Goal: Transaction & Acquisition: Purchase product/service

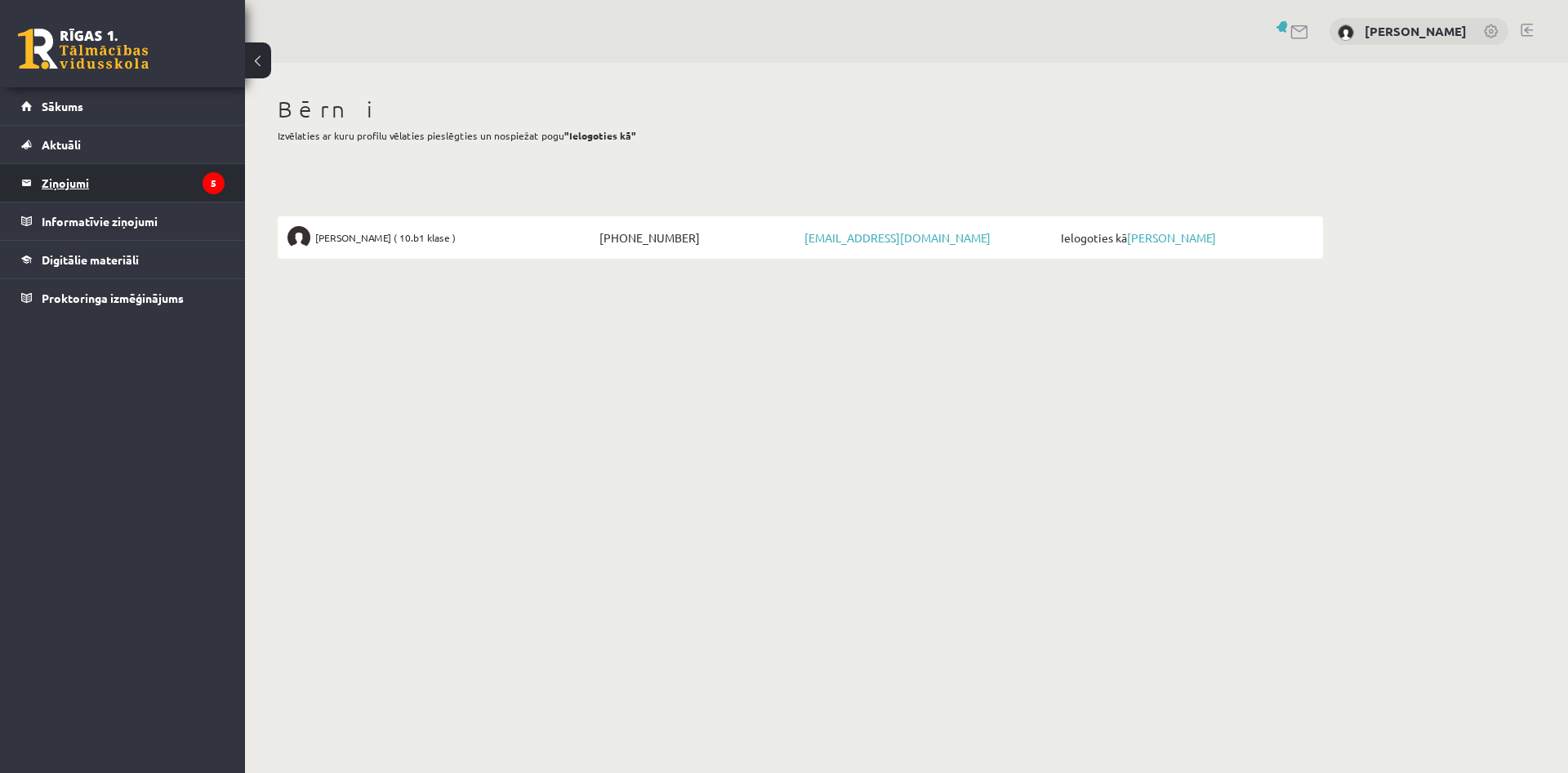
click at [65, 178] on legend "Ziņojumi 5" at bounding box center [133, 183] width 183 height 38
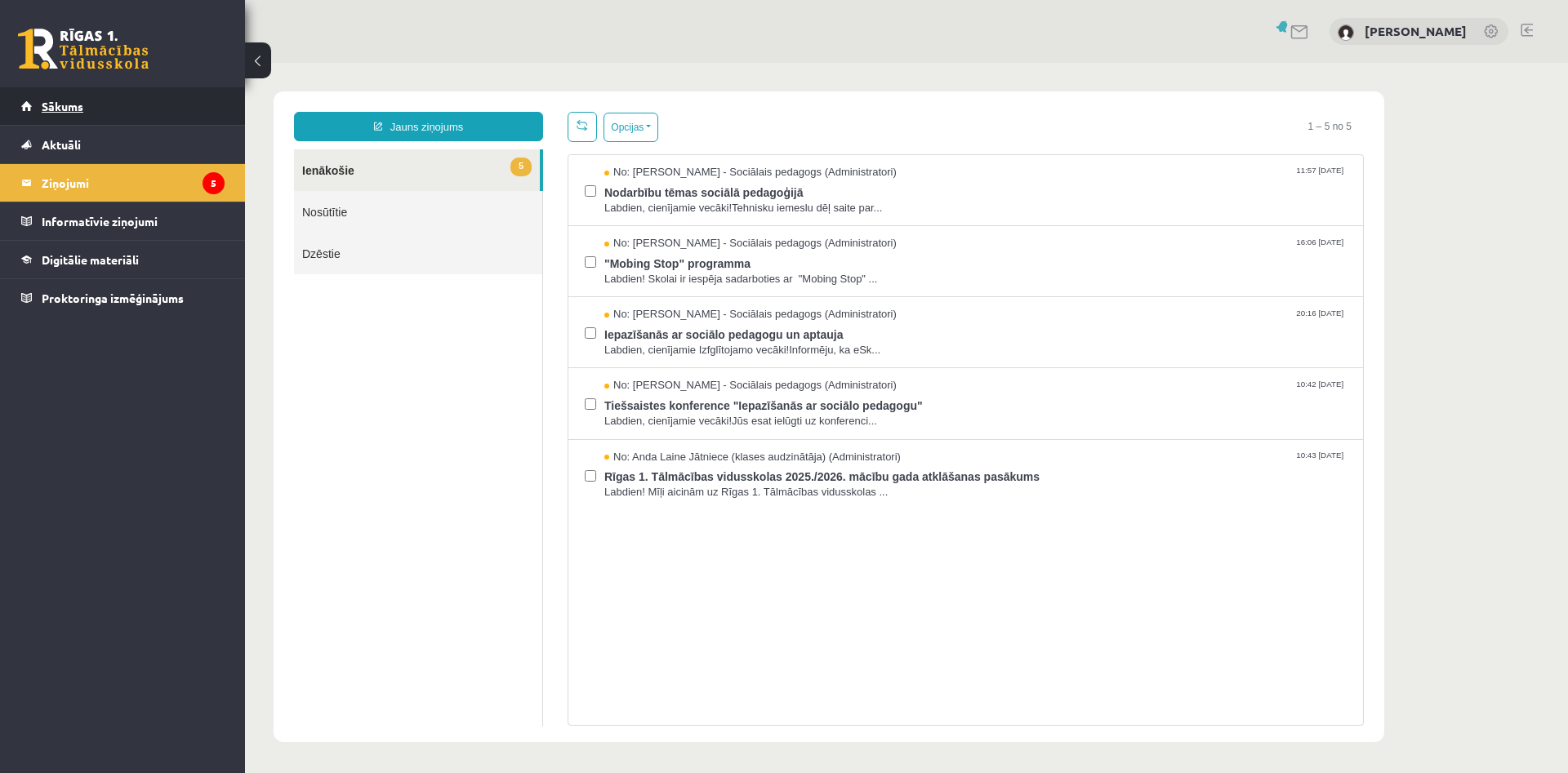
click at [54, 112] on span "Sākums" at bounding box center [62, 106] width 41 height 15
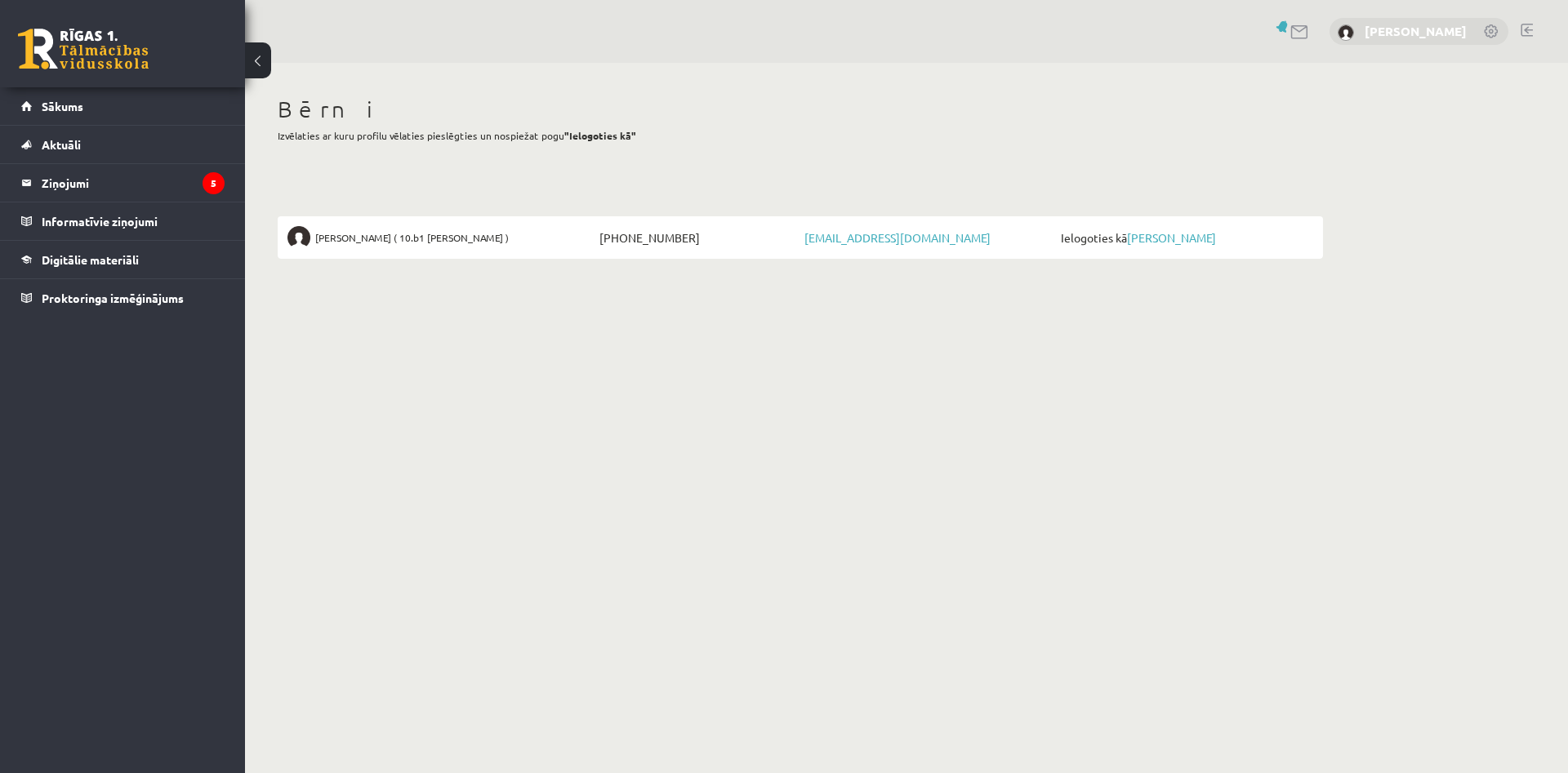
click at [1435, 26] on div "[PERSON_NAME]" at bounding box center [1418, 32] width 178 height 28
click at [1434, 28] on link "[PERSON_NAME]" at bounding box center [1415, 31] width 102 height 16
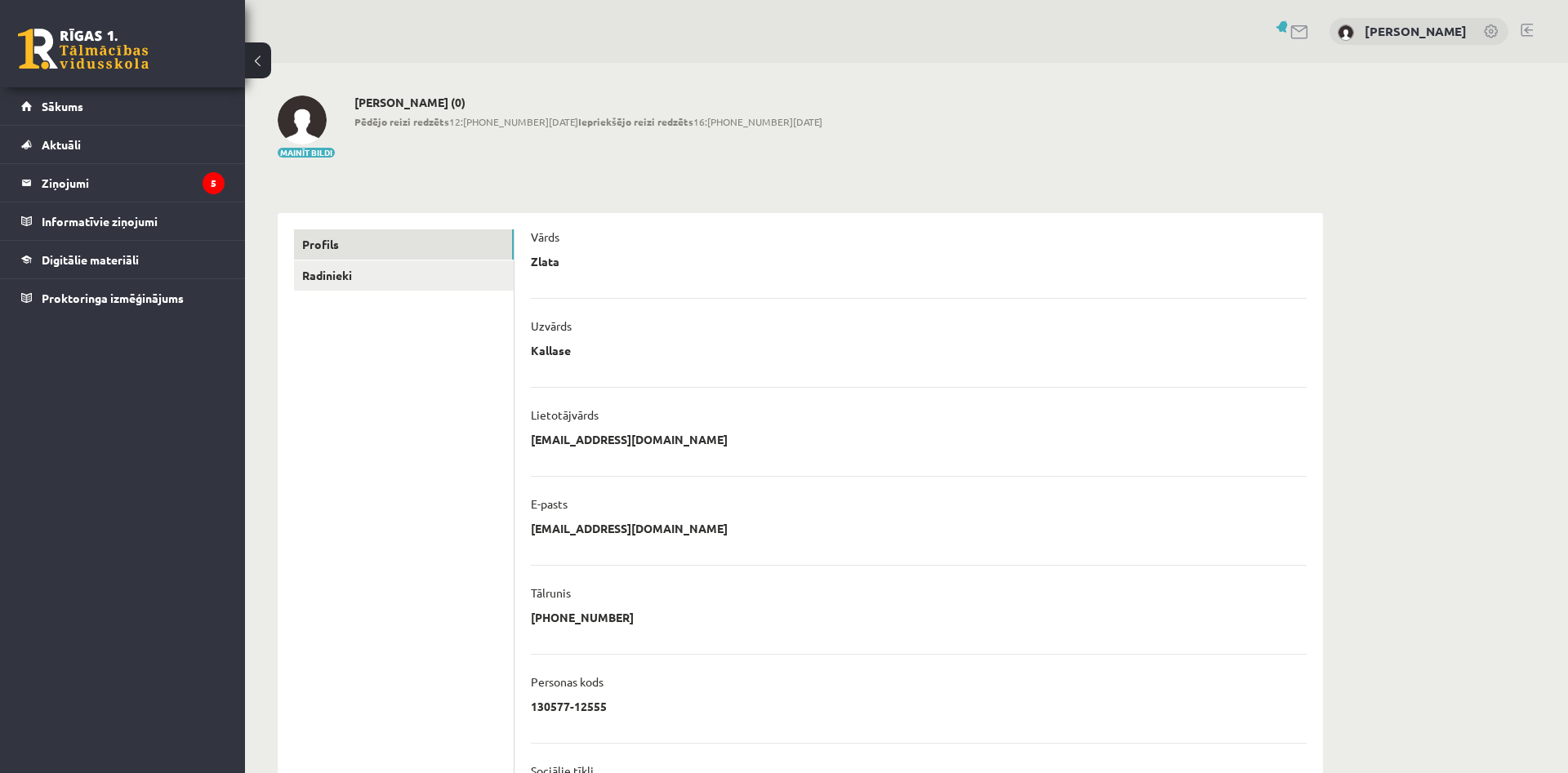
click at [1497, 31] on link at bounding box center [1491, 32] width 16 height 16
click at [1310, 34] on link at bounding box center [1300, 32] width 20 height 14
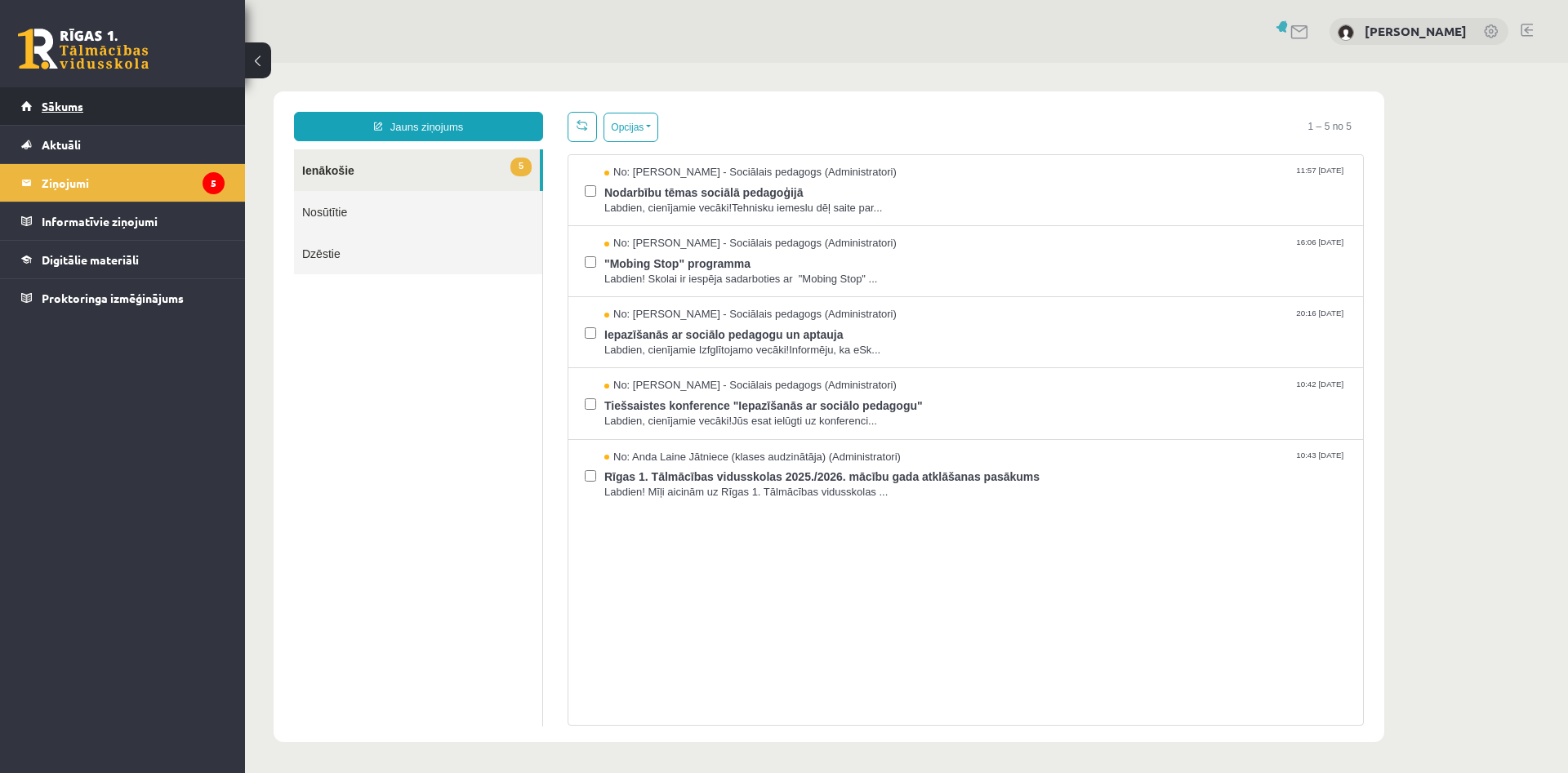
click at [65, 109] on span "Sākums" at bounding box center [62, 106] width 41 height 15
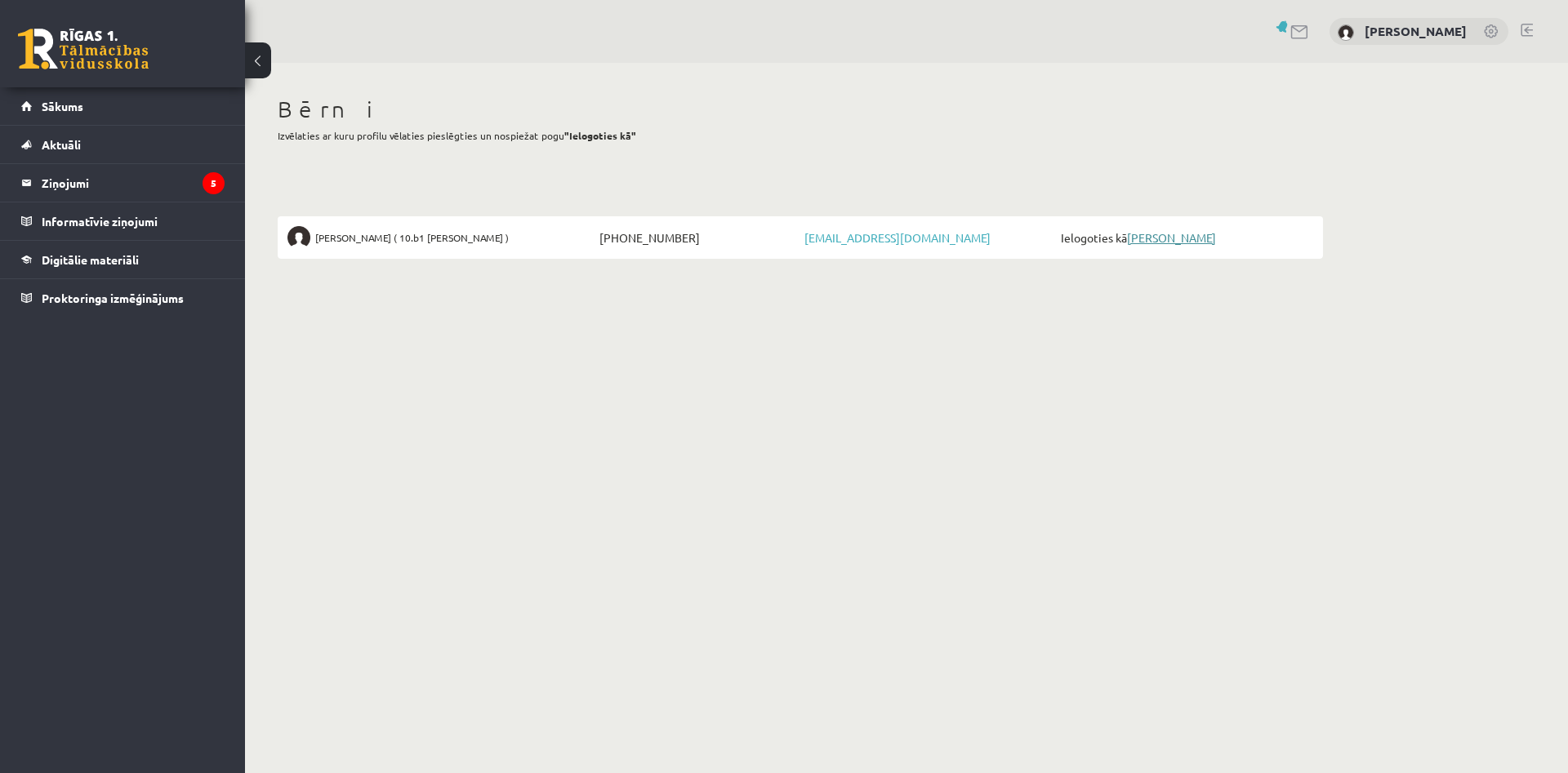
click at [1178, 235] on link "[PERSON_NAME]" at bounding box center [1171, 237] width 89 height 15
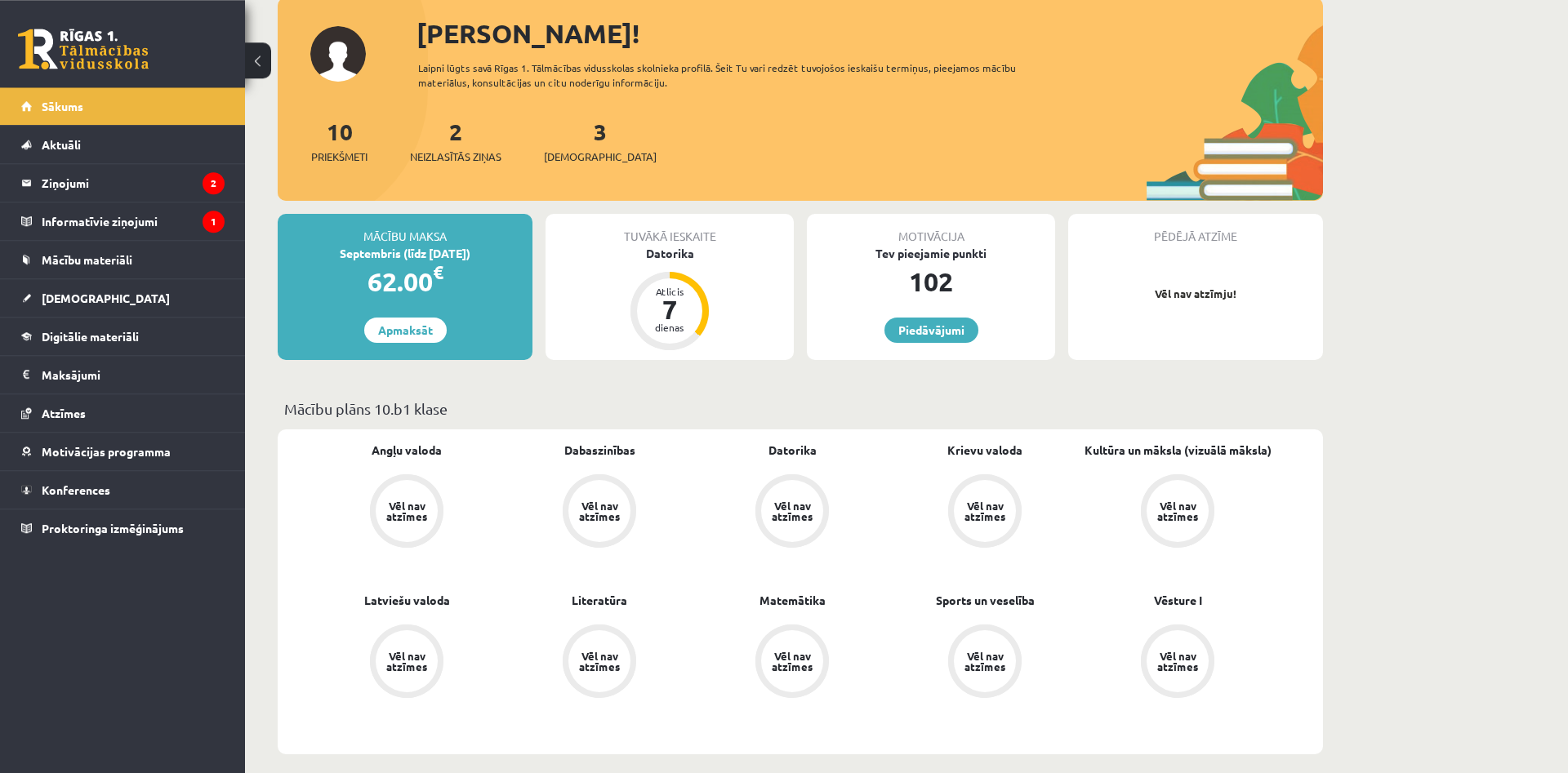
scroll to position [250, 0]
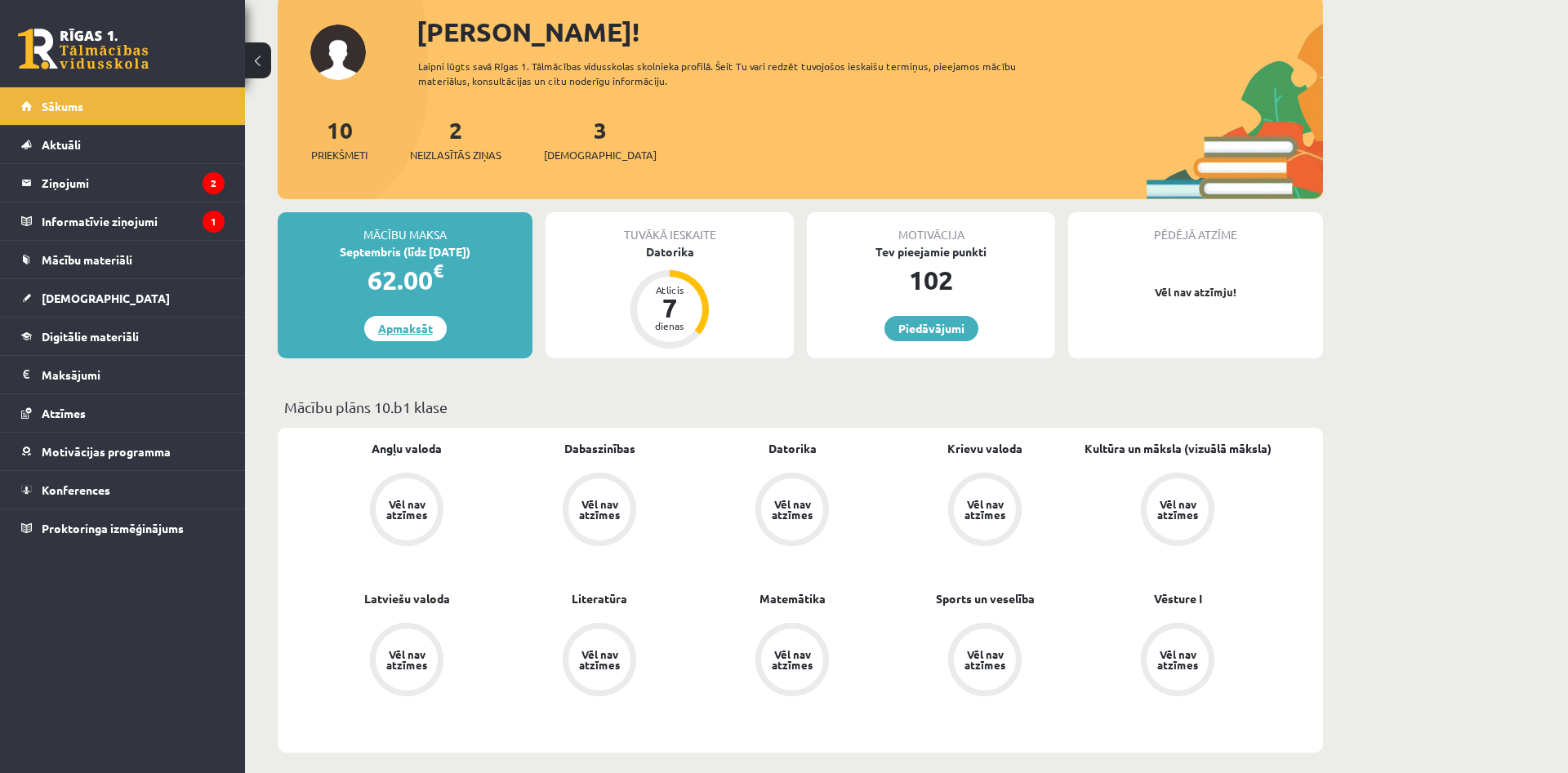
click at [396, 330] on link "Apmaksāt" at bounding box center [406, 328] width 83 height 25
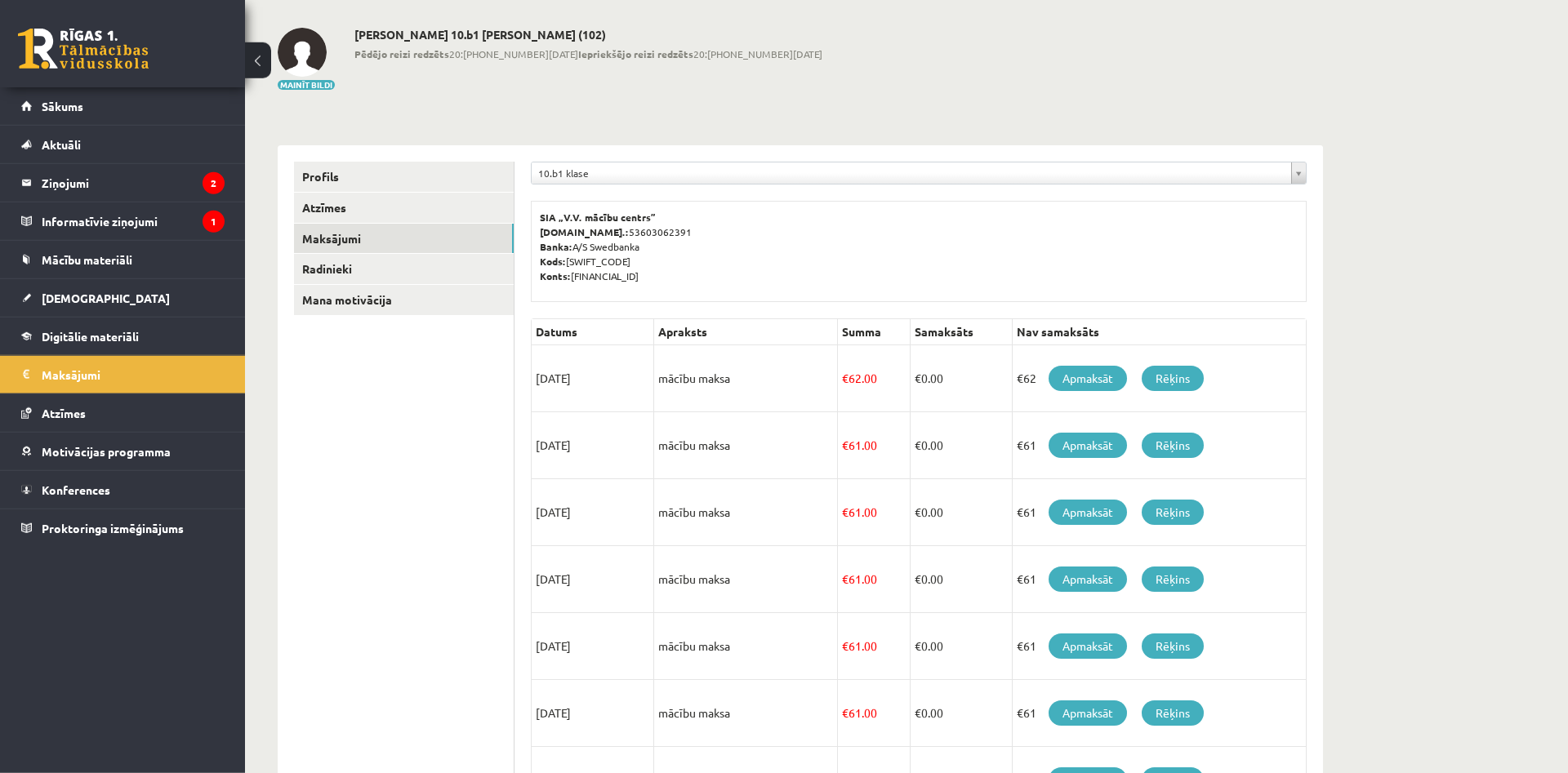
scroll to position [166, 0]
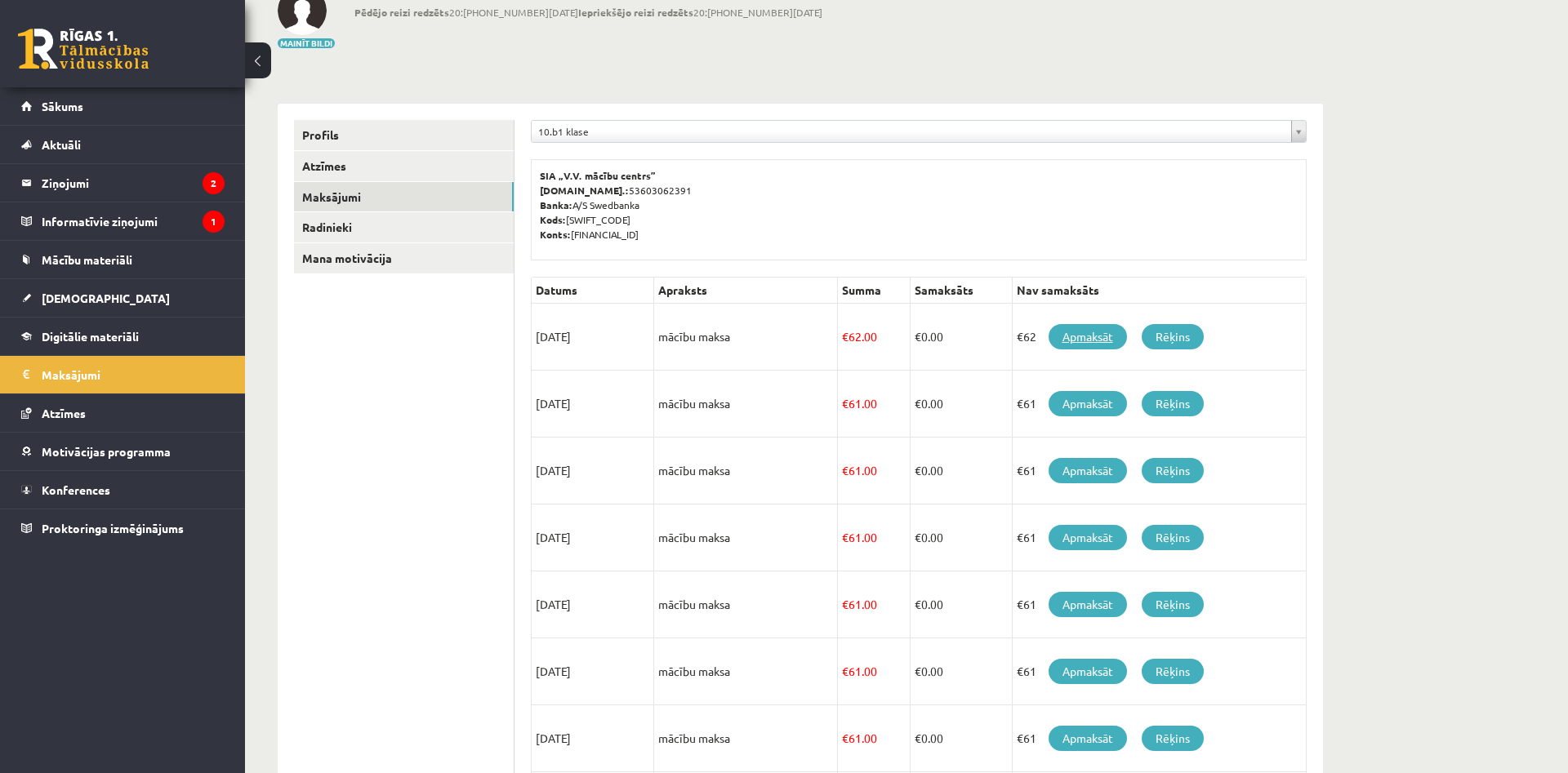
click at [1073, 337] on link "Apmaksāt" at bounding box center [1087, 336] width 78 height 25
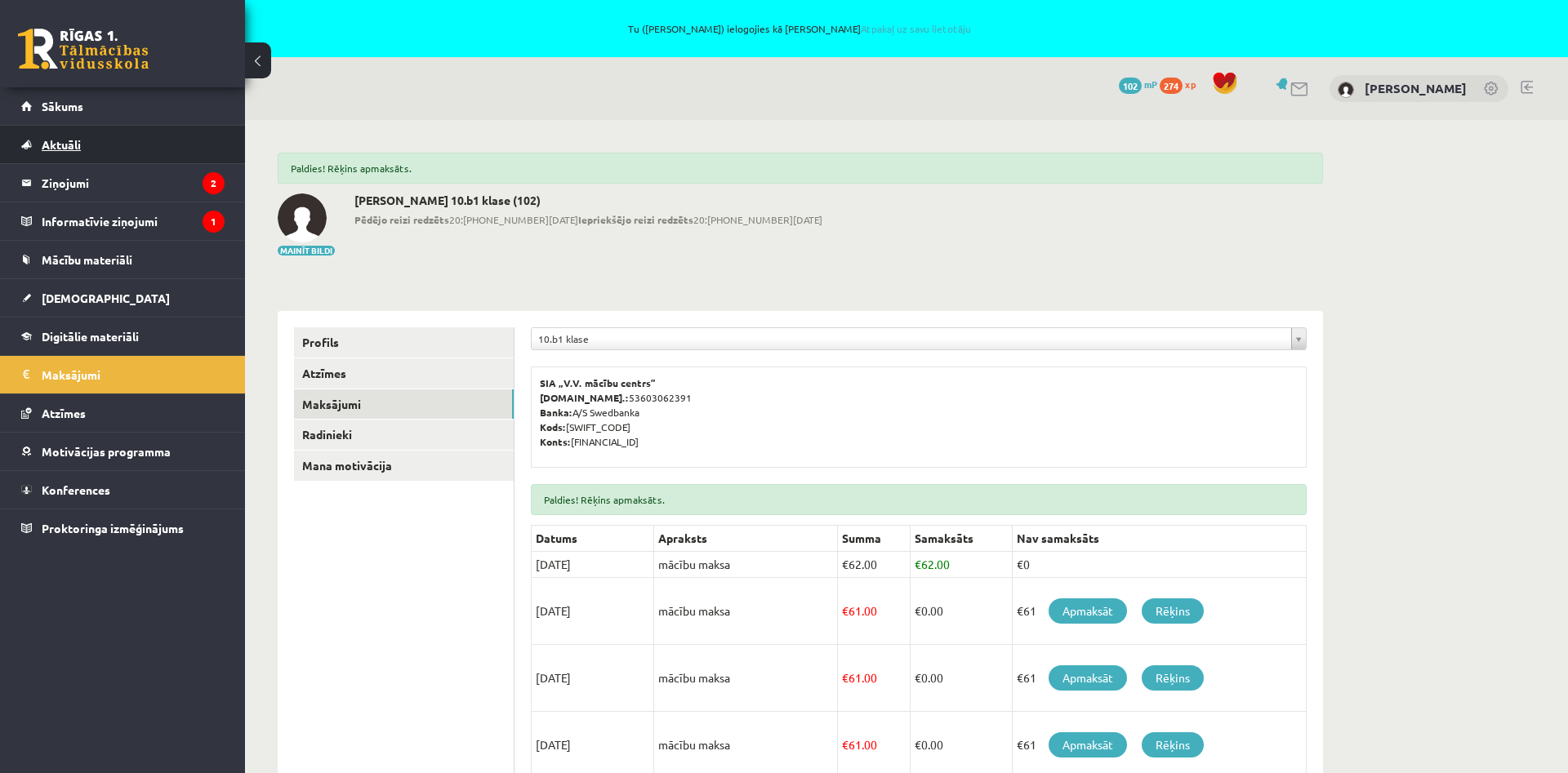
click at [60, 141] on span "Aktuāli" at bounding box center [60, 144] width 39 height 15
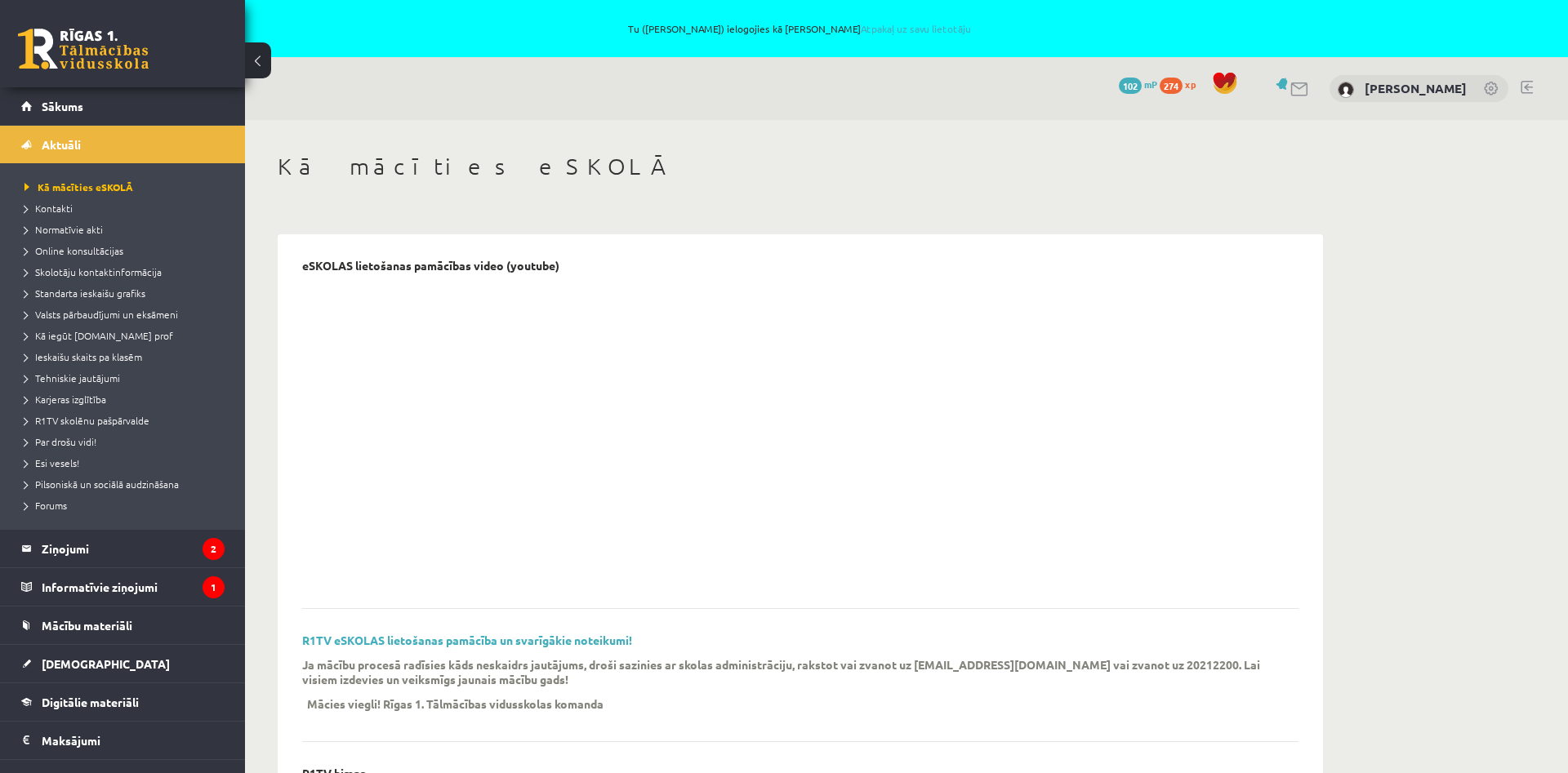
click at [1183, 87] on span "274" at bounding box center [1171, 85] width 23 height 16
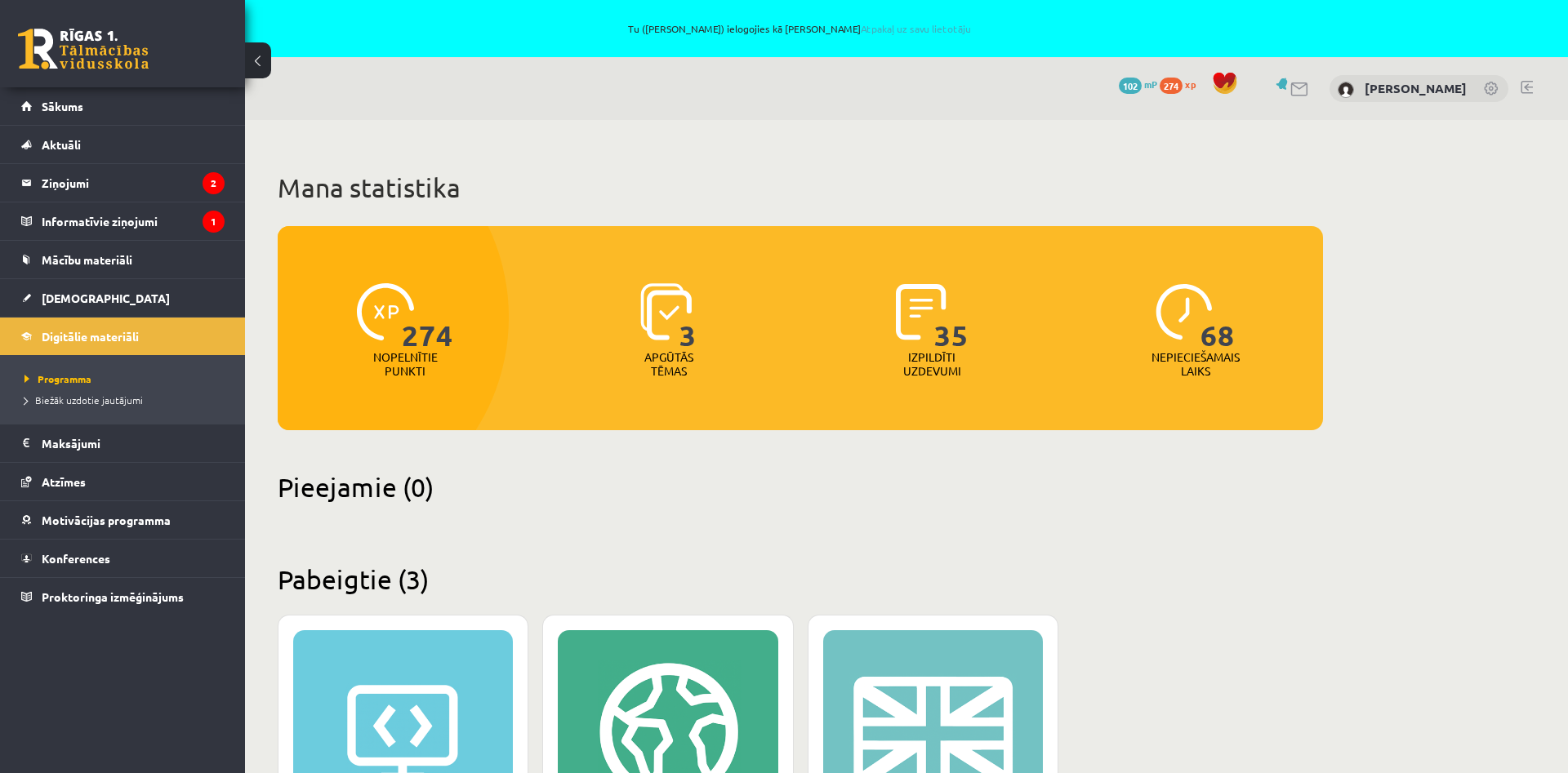
drag, startPoint x: 1488, startPoint y: 240, endPoint x: 1492, endPoint y: 164, distance: 76.1
click at [1489, 238] on div "Mana statistika 274 Nopelnītie punkti 3 Apgūtās tēmas 35 Izpildīti uzdevumi 68 …" at bounding box center [906, 646] width 1323 height 1054
click at [1237, 80] on span at bounding box center [1225, 83] width 24 height 24
